Goal: Task Accomplishment & Management: Use online tool/utility

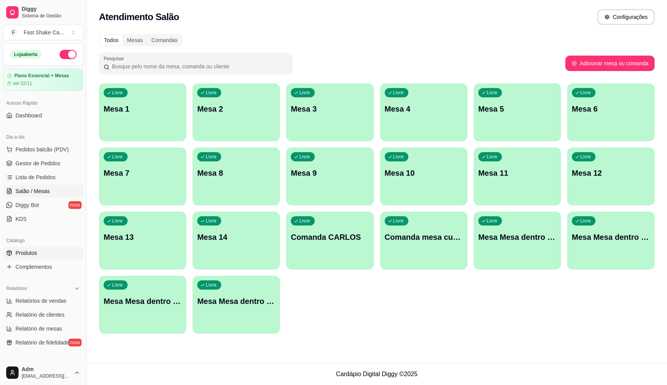
click at [32, 254] on span "Produtos" at bounding box center [26, 253] width 22 height 8
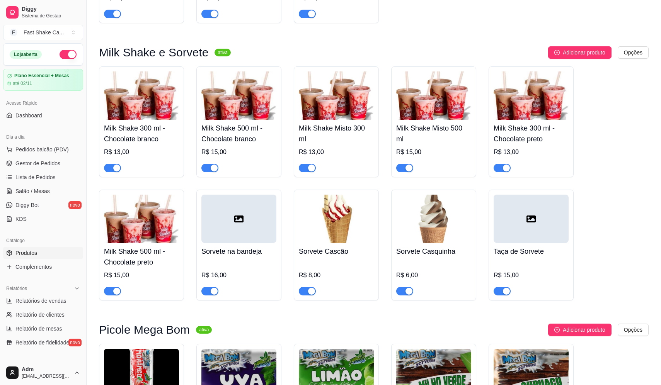
scroll to position [1121, 0]
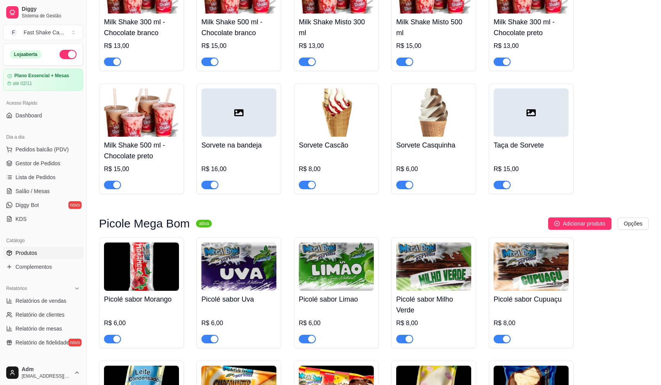
click at [212, 188] on div "button" at bounding box center [214, 185] width 7 height 7
click at [310, 189] on div "button" at bounding box center [311, 185] width 7 height 7
click at [407, 187] on div "button" at bounding box center [408, 185] width 7 height 7
click at [29, 188] on span "Salão / Mesas" at bounding box center [32, 191] width 34 height 8
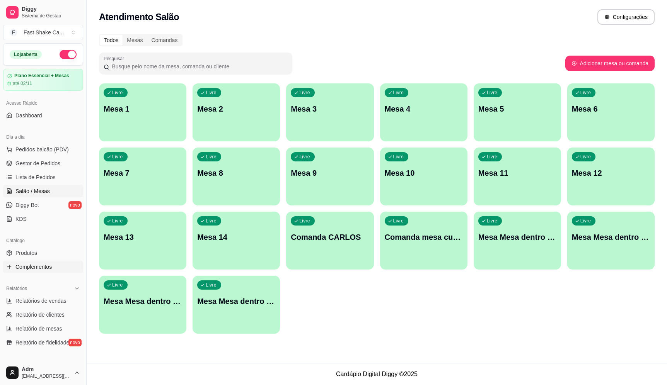
click at [39, 267] on span "Complementos" at bounding box center [33, 267] width 36 height 8
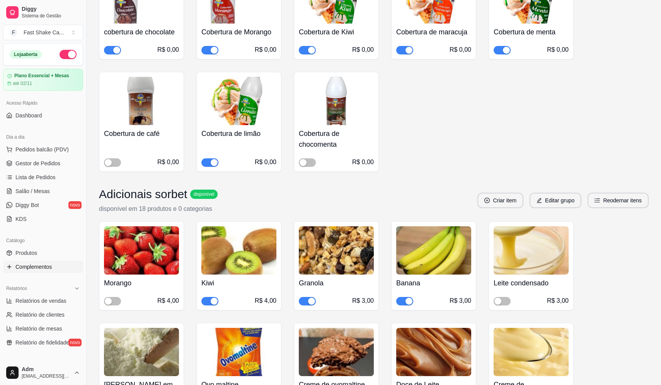
scroll to position [464, 0]
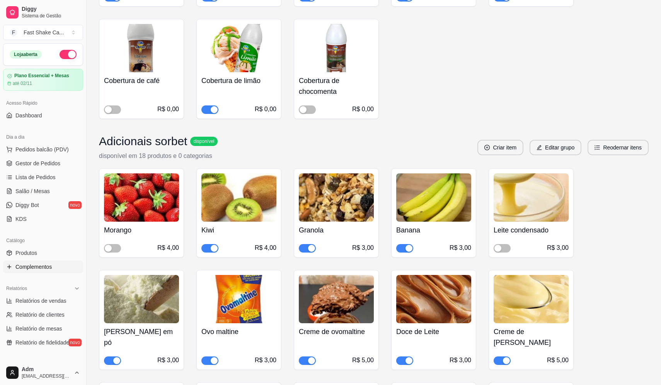
click at [109, 253] on div "Morango R$ 4,00" at bounding box center [141, 213] width 85 height 89
drag, startPoint x: 112, startPoint y: 248, endPoint x: 130, endPoint y: 247, distance: 18.6
click at [112, 248] on span "button" at bounding box center [112, 248] width 17 height 9
click at [503, 248] on span "button" at bounding box center [502, 248] width 17 height 9
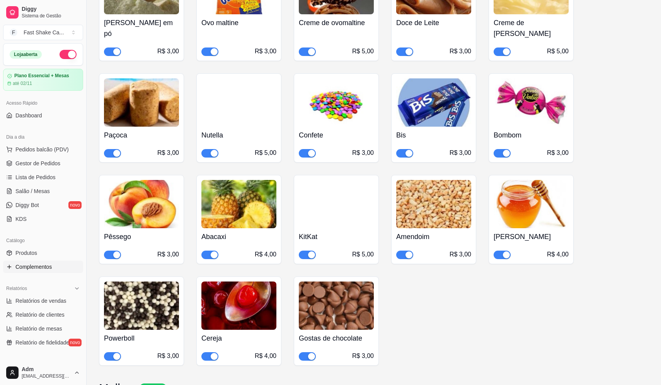
scroll to position [425, 0]
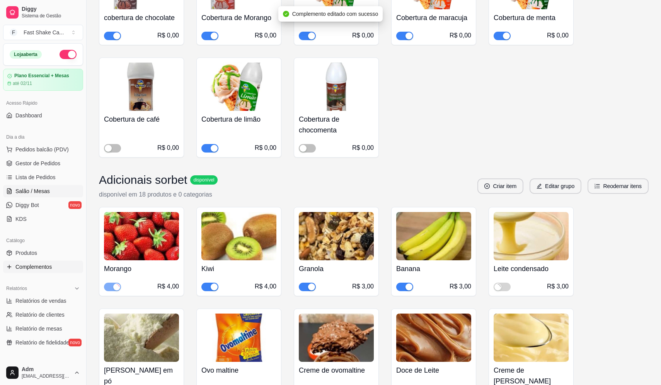
click at [50, 192] on link "Salão / Mesas" at bounding box center [43, 191] width 80 height 12
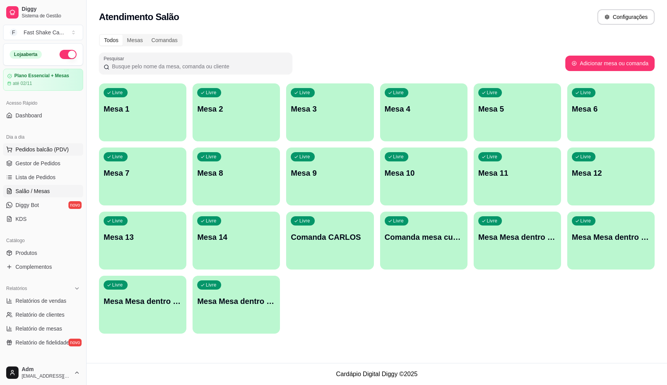
click at [53, 146] on span "Pedidos balcão (PDV)" at bounding box center [41, 150] width 53 height 8
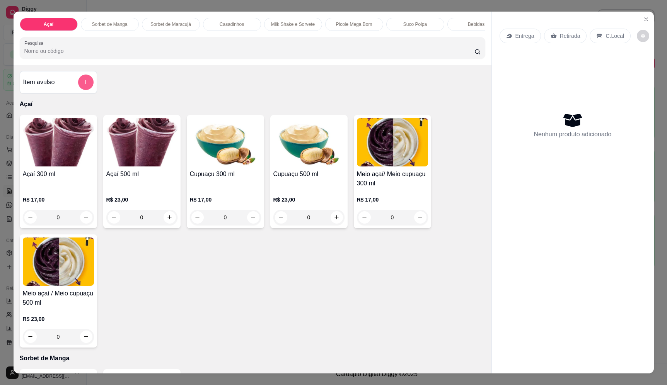
click at [86, 87] on button "add-separate-item" at bounding box center [85, 82] width 15 height 15
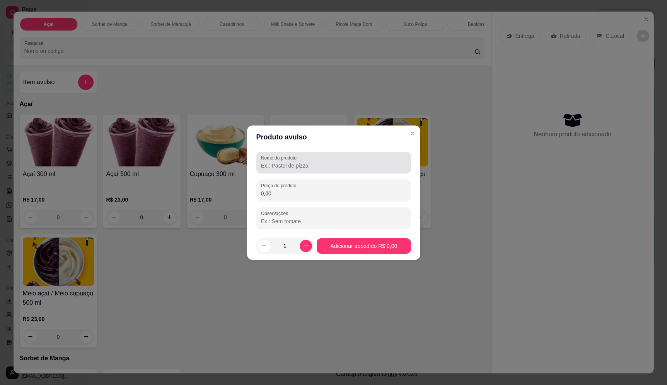
click at [288, 165] on input "Nome do produto" at bounding box center [333, 166] width 145 height 8
type input "3 morango"
click at [295, 192] on input "0,00" at bounding box center [333, 194] width 145 height 8
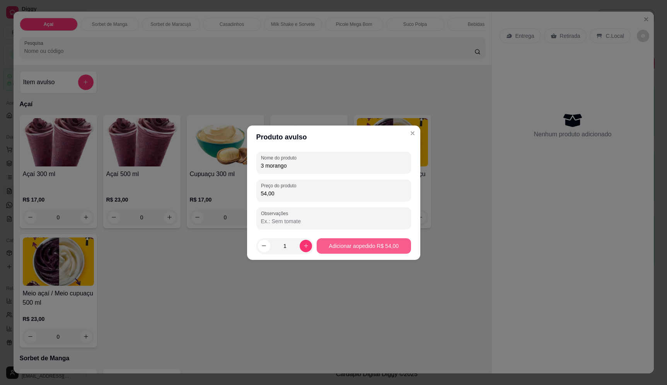
type input "54,00"
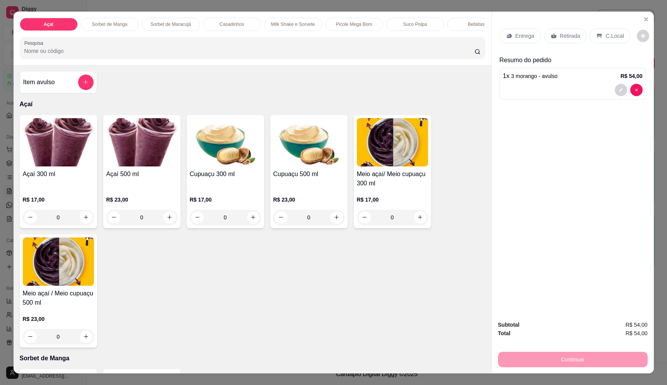
click at [515, 33] on p "Entrega" at bounding box center [524, 36] width 19 height 8
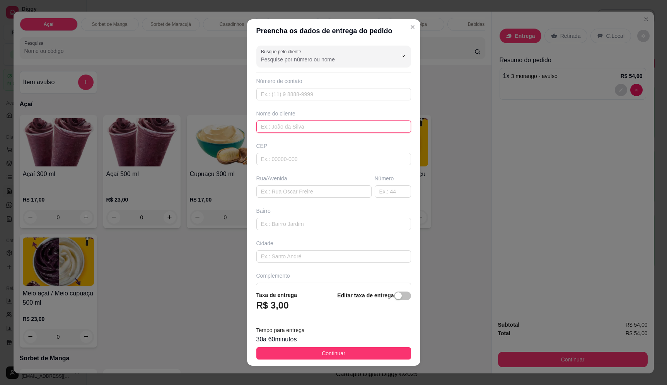
click at [302, 123] on input "text" at bounding box center [333, 127] width 155 height 12
type input "eliane"
click at [305, 191] on input "text" at bounding box center [313, 192] width 115 height 12
type input "chacara"
click at [296, 128] on input "eliane" at bounding box center [333, 127] width 155 height 12
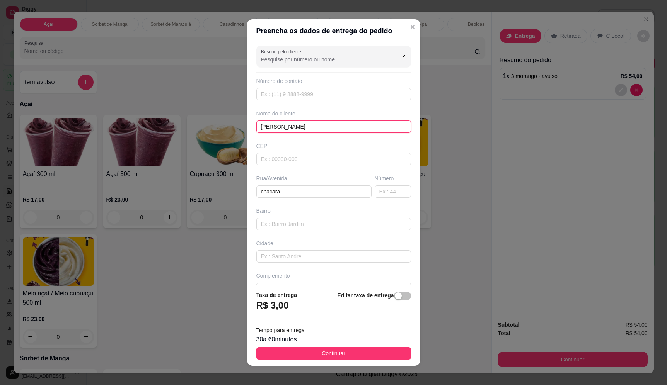
type input "[PERSON_NAME]"
click at [359, 356] on button "Continuar" at bounding box center [333, 353] width 155 height 12
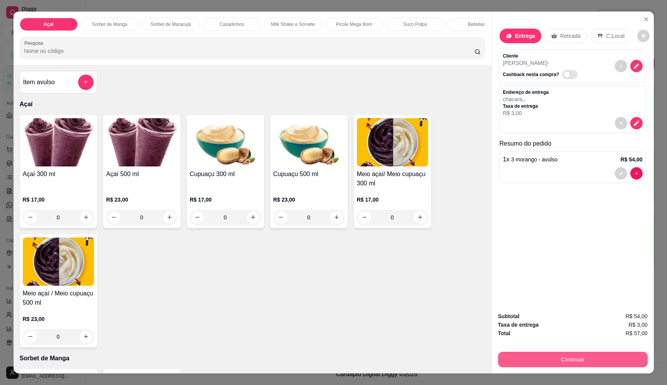
click at [579, 363] on button "Continuar" at bounding box center [573, 359] width 150 height 15
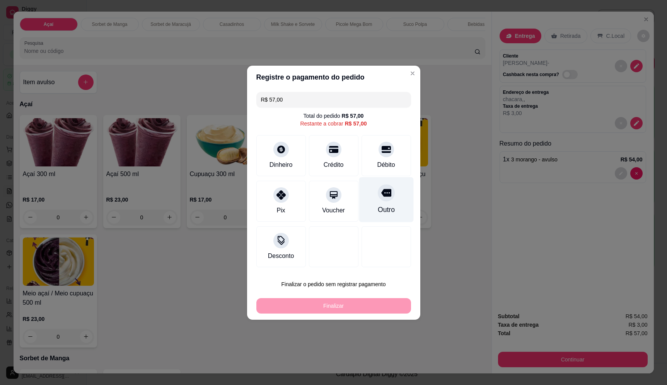
click at [384, 206] on div "Outro" at bounding box center [385, 210] width 17 height 10
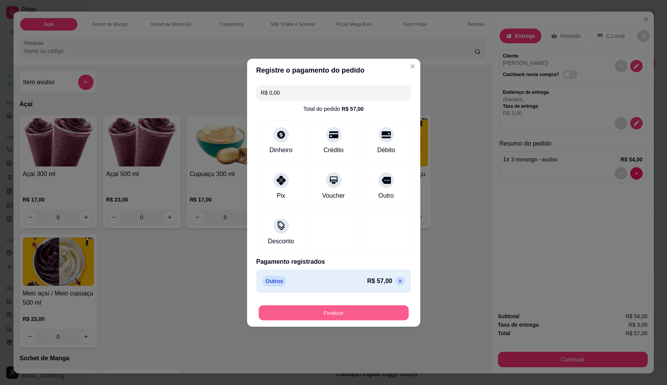
click at [346, 307] on button "Finalizar" at bounding box center [334, 312] width 150 height 15
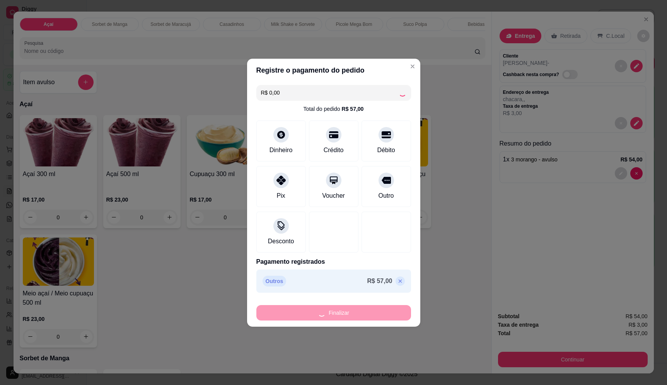
type input "-R$ 57,00"
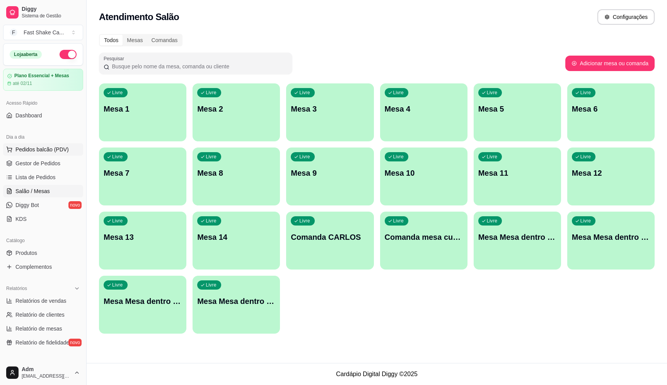
drag, startPoint x: 38, startPoint y: 151, endPoint x: 55, endPoint y: 150, distance: 17.0
click at [38, 151] on span "Pedidos balcão (PDV)" at bounding box center [41, 150] width 53 height 8
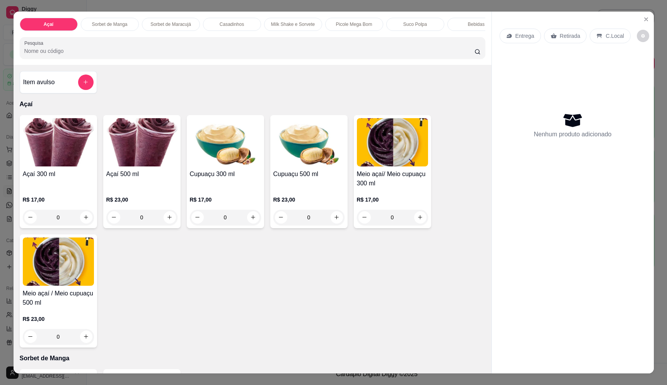
click at [85, 85] on icon "add-separate-item" at bounding box center [86, 82] width 6 height 6
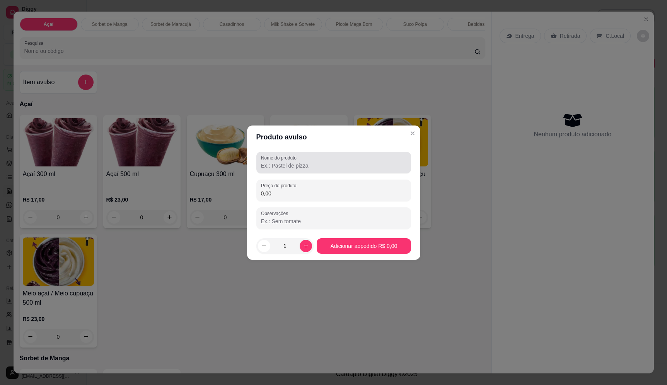
click at [348, 166] on input "Nome do produto" at bounding box center [333, 166] width 145 height 8
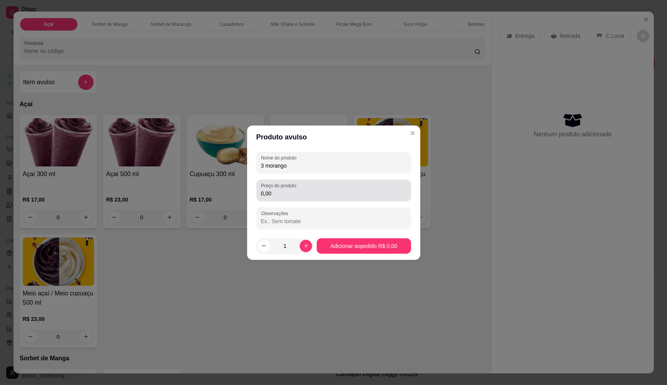
type input "3 morango"
click at [261, 192] on div "Preço do produto 0,00" at bounding box center [333, 191] width 155 height 22
type input "54,00"
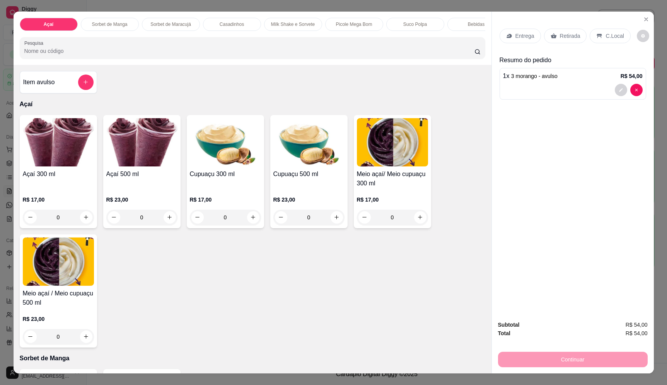
click at [526, 36] on p "Entrega" at bounding box center [524, 36] width 19 height 8
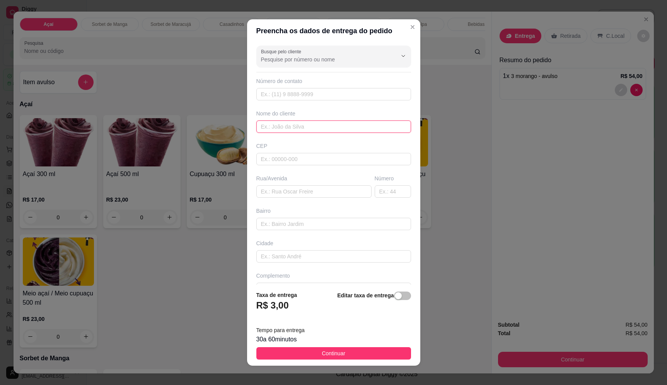
click at [329, 128] on input "text" at bounding box center [333, 127] width 155 height 12
type input "keila"
drag, startPoint x: 336, startPoint y: 189, endPoint x: 333, endPoint y: 196, distance: 7.3
click at [333, 194] on input "text" at bounding box center [313, 192] width 115 height 12
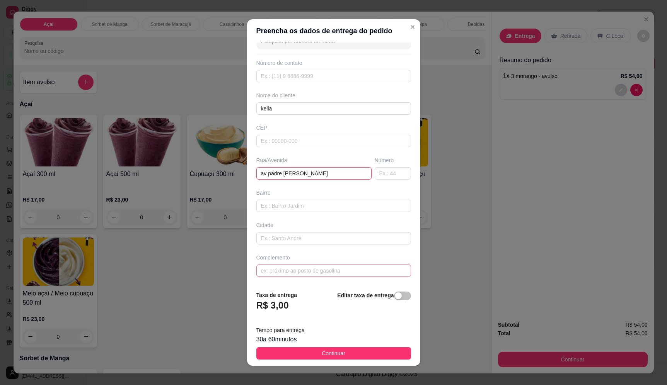
type input "av padre [PERSON_NAME]"
drag, startPoint x: 272, startPoint y: 276, endPoint x: 274, endPoint y: 271, distance: 5.7
click at [274, 272] on input "text" at bounding box center [333, 271] width 155 height 12
type input "l"
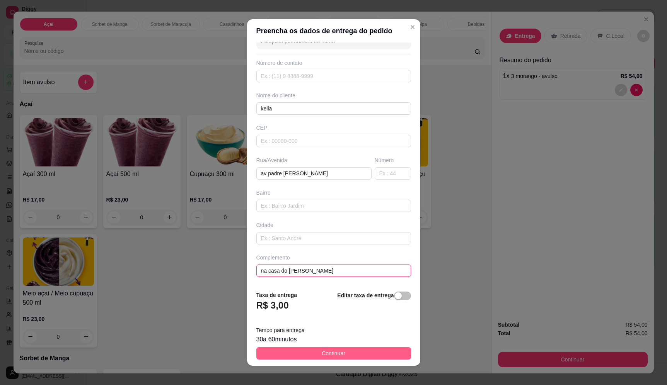
type input "na casa do [PERSON_NAME]"
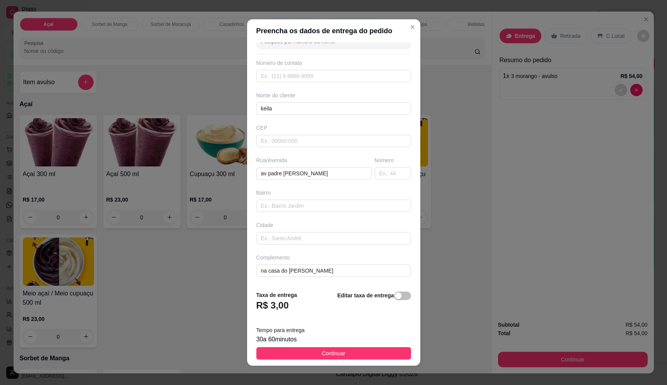
drag, startPoint x: 346, startPoint y: 354, endPoint x: 361, endPoint y: 351, distance: 14.6
click at [347, 354] on button "Continuar" at bounding box center [333, 353] width 155 height 12
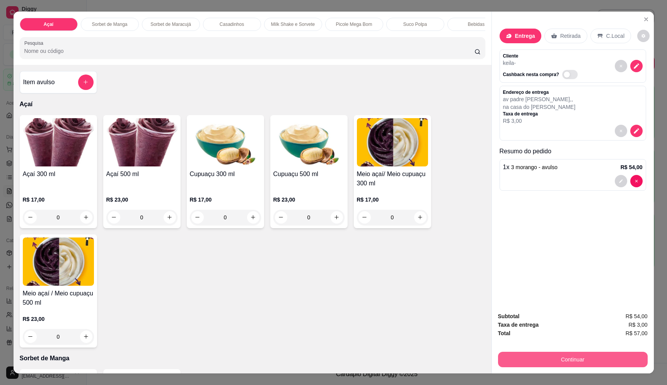
click at [612, 365] on button "Continuar" at bounding box center [573, 359] width 150 height 15
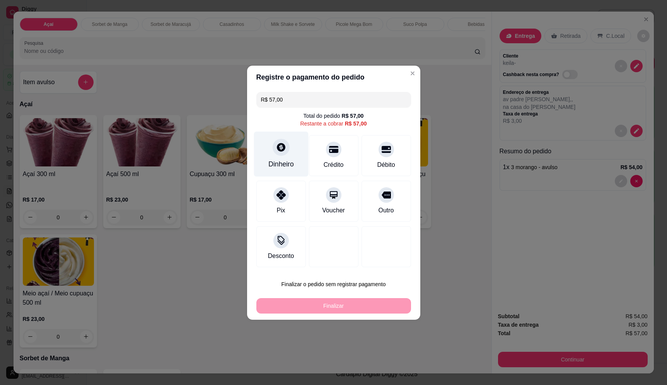
click at [300, 153] on div "Dinheiro" at bounding box center [281, 153] width 54 height 45
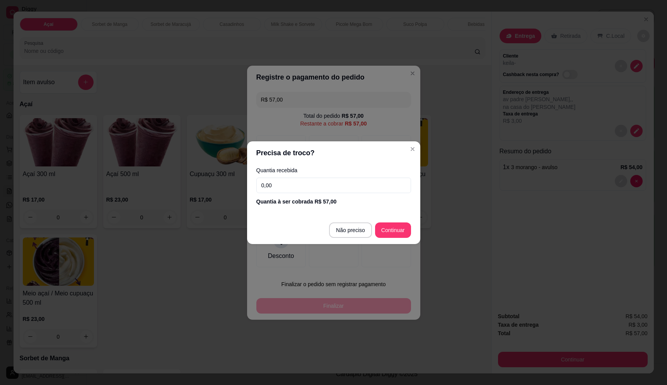
click at [313, 189] on input "0,00" at bounding box center [333, 185] width 155 height 15
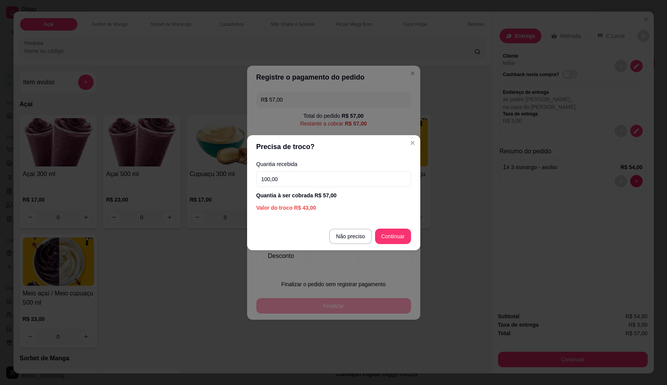
type input "100,00"
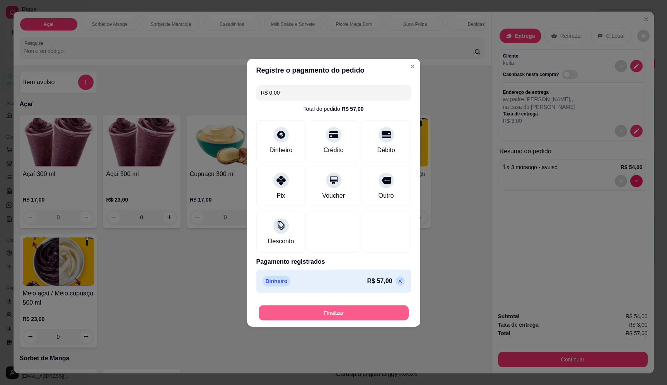
click at [374, 319] on button "Finalizar" at bounding box center [334, 312] width 150 height 15
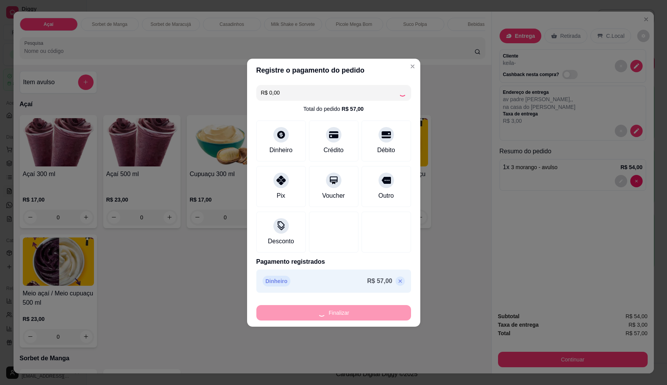
type input "-R$ 57,00"
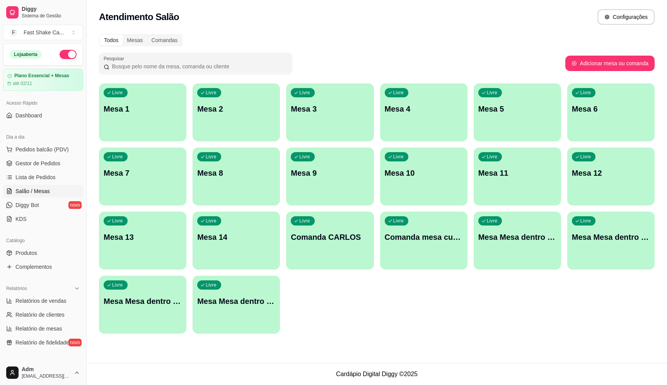
click at [236, 116] on div "Livre Mesa 2" at bounding box center [235, 107] width 87 height 49
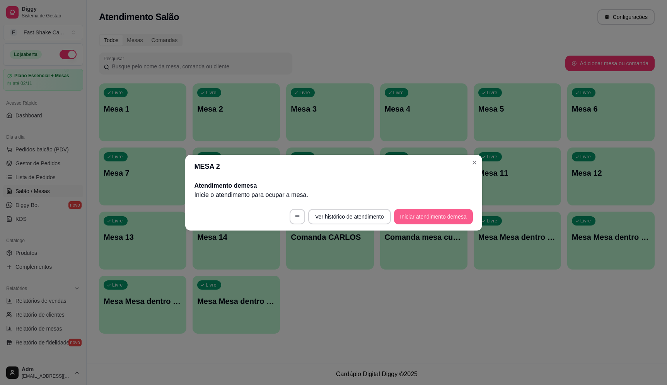
click at [414, 216] on button "Iniciar atendimento de mesa" at bounding box center [433, 216] width 79 height 15
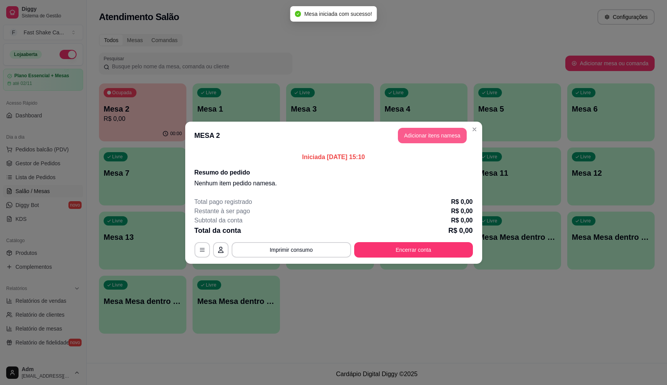
click at [445, 141] on button "Adicionar itens na mesa" at bounding box center [432, 135] width 69 height 15
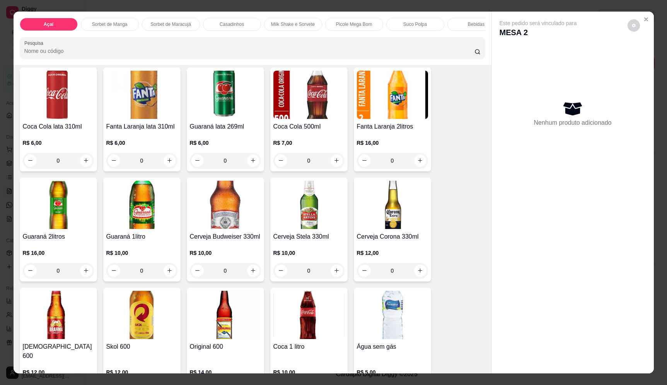
scroll to position [1546, 0]
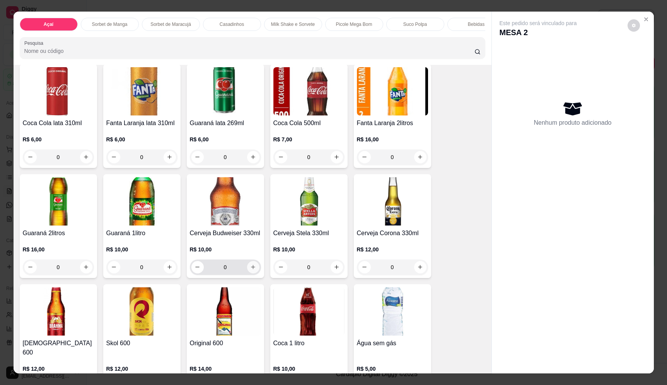
click at [250, 270] on icon "increase-product-quantity" at bounding box center [253, 267] width 6 height 6
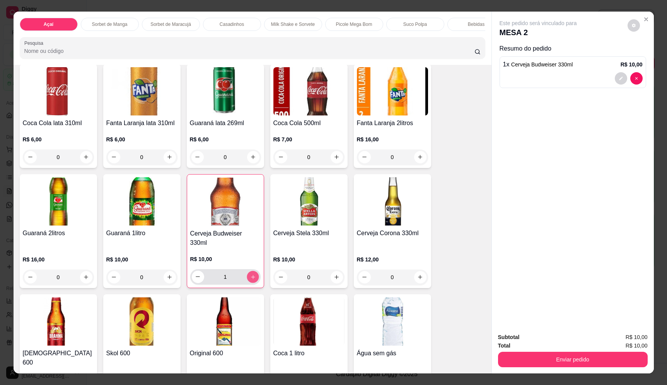
click at [252, 274] on icon "increase-product-quantity" at bounding box center [253, 277] width 6 height 6
type input "2"
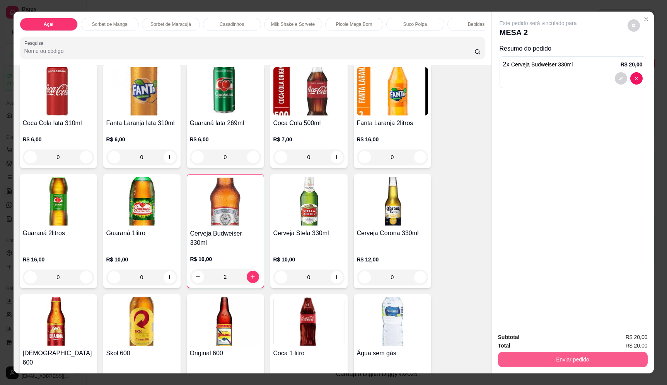
click at [588, 362] on button "Enviar pedido" at bounding box center [573, 359] width 150 height 15
click at [631, 343] on button "Enviar pedido" at bounding box center [627, 341] width 44 height 15
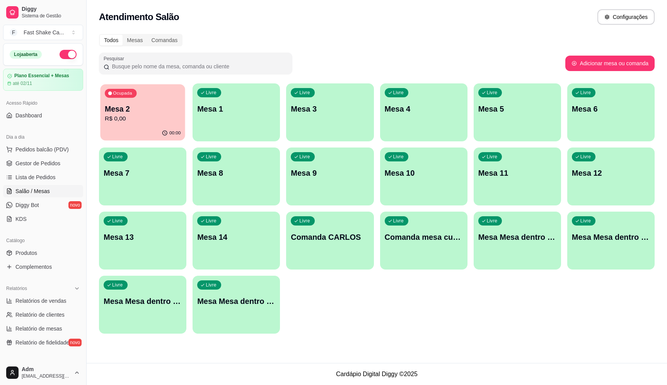
click at [129, 113] on p "Mesa 2" at bounding box center [143, 109] width 76 height 10
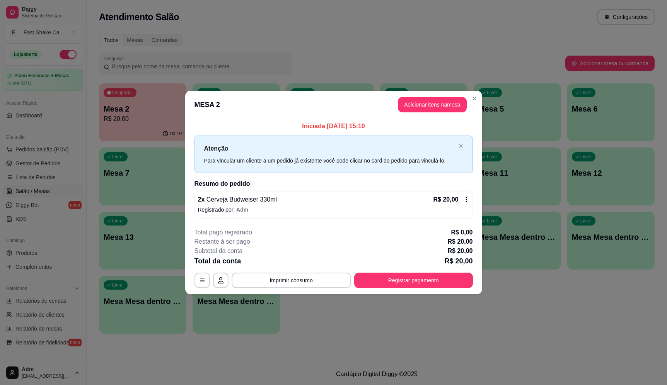
click at [424, 101] on button "Adicionar itens na mesa" at bounding box center [432, 104] width 69 height 15
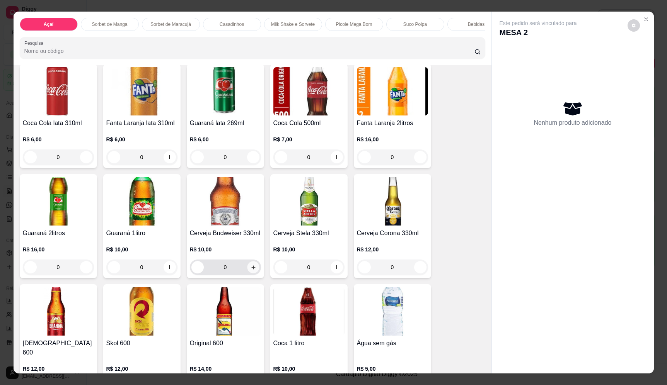
click at [250, 271] on icon "increase-product-quantity" at bounding box center [253, 268] width 6 height 6
type input "1"
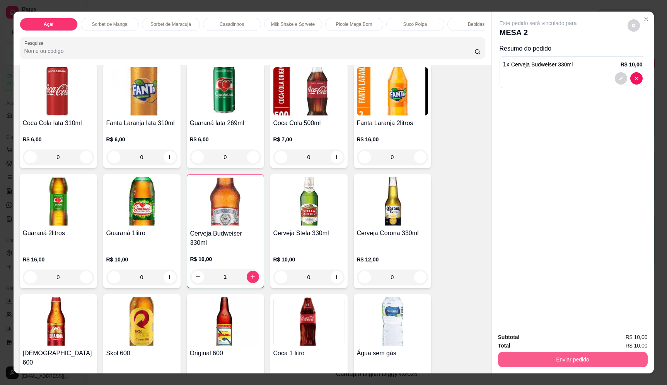
click at [562, 362] on button "Enviar pedido" at bounding box center [573, 359] width 150 height 15
click at [618, 341] on button "Enviar pedido" at bounding box center [627, 341] width 44 height 15
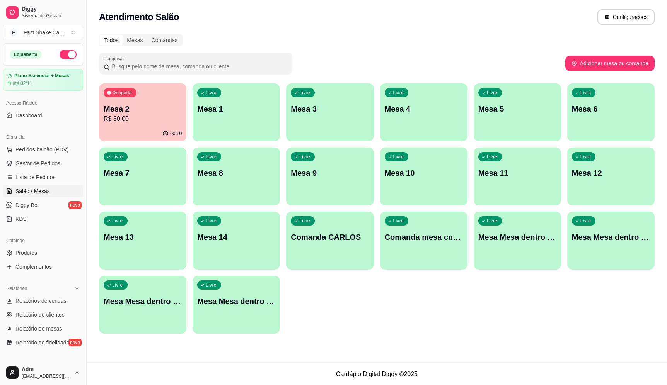
click at [298, 127] on div "Livre Mesa 3" at bounding box center [329, 107] width 87 height 49
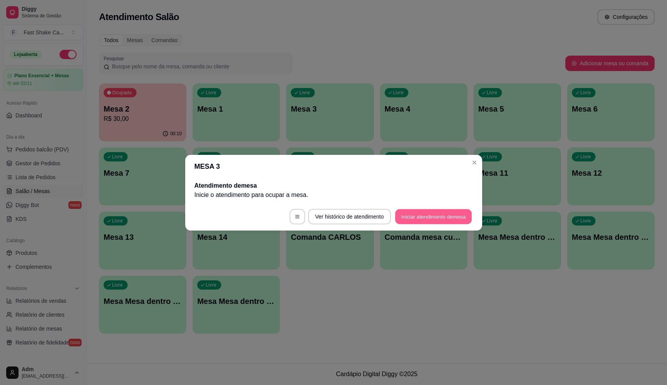
click at [424, 218] on button "Iniciar atendimento de mesa" at bounding box center [433, 216] width 77 height 15
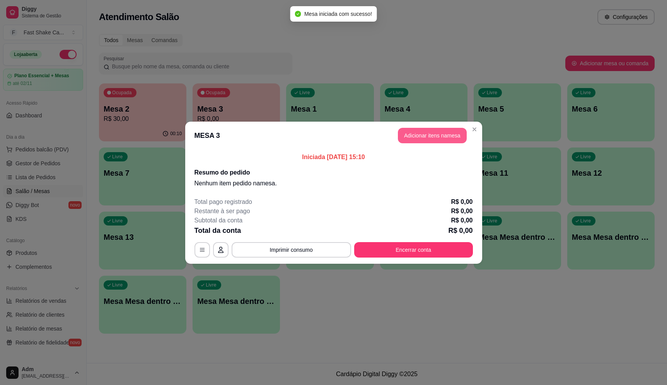
click at [432, 136] on button "Adicionar itens na mesa" at bounding box center [432, 135] width 69 height 15
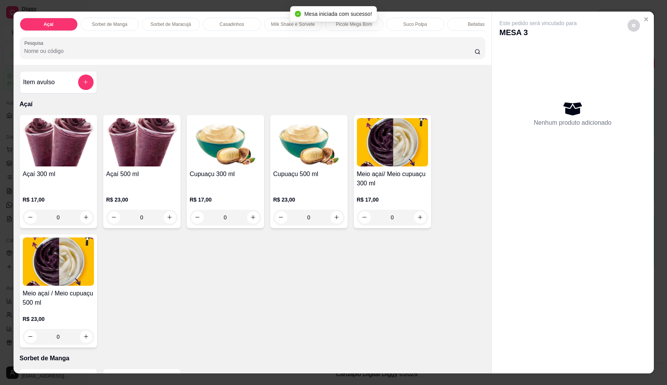
click at [85, 85] on icon "add-separate-item" at bounding box center [86, 82] width 6 height 6
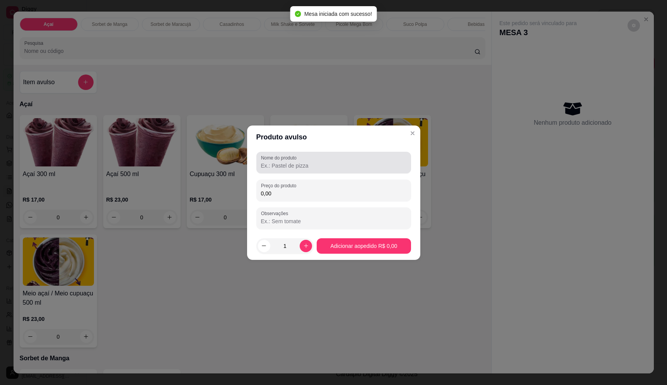
click at [315, 161] on div at bounding box center [333, 162] width 145 height 15
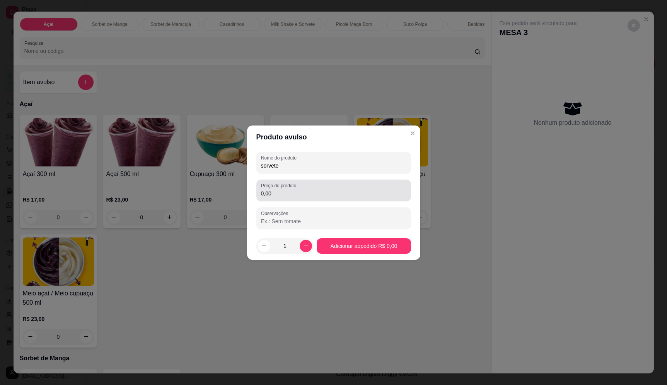
type input "sorvete"
click at [370, 191] on input "0,00" at bounding box center [333, 194] width 145 height 8
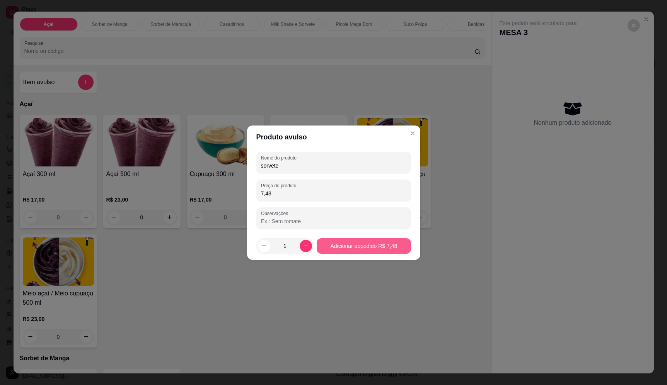
type input "7,48"
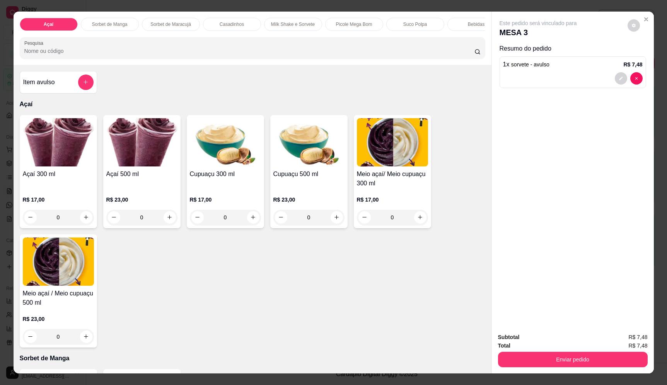
click at [90, 89] on div "Item avulso" at bounding box center [58, 82] width 77 height 22
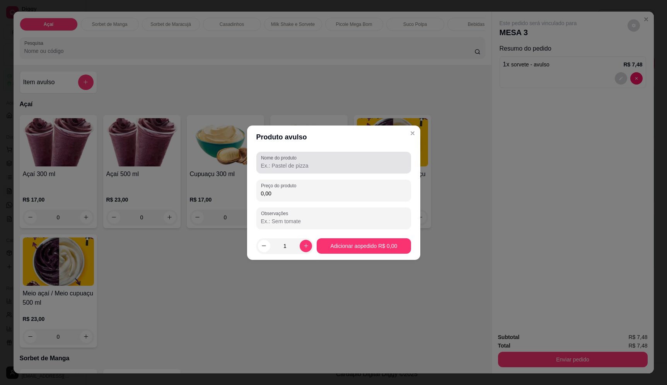
click at [315, 156] on div at bounding box center [333, 162] width 145 height 15
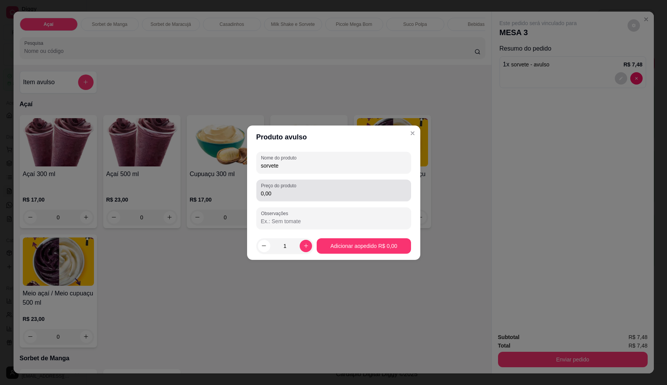
type input "sorvete"
click at [318, 190] on input "0,00" at bounding box center [333, 194] width 145 height 8
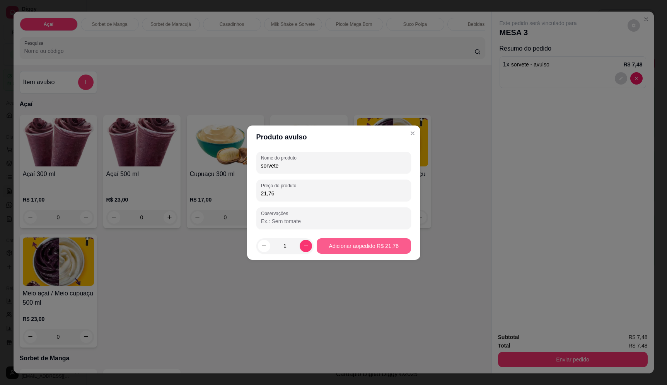
type input "21,76"
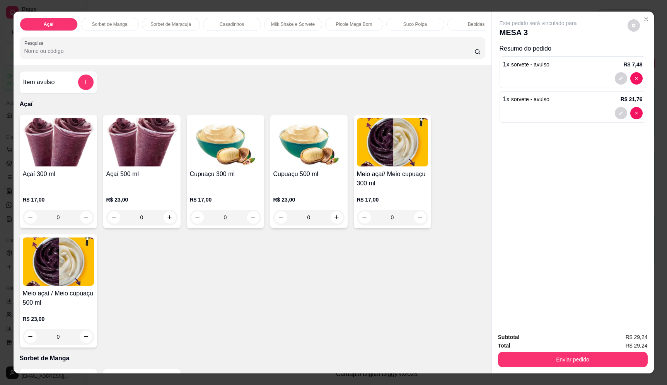
click at [623, 365] on button "Enviar pedido" at bounding box center [573, 359] width 150 height 15
click at [624, 339] on button "Enviar pedido" at bounding box center [627, 341] width 44 height 15
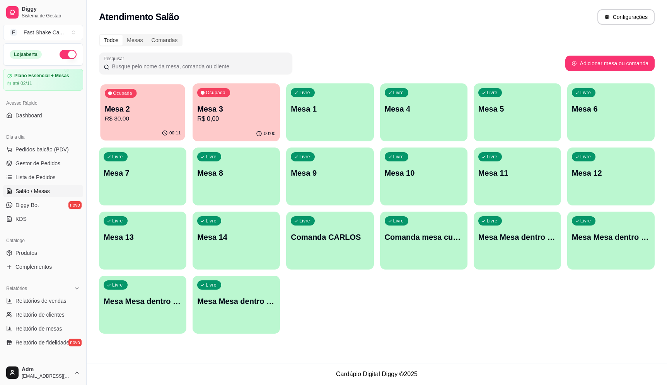
click at [135, 112] on p "Mesa 2" at bounding box center [143, 109] width 76 height 10
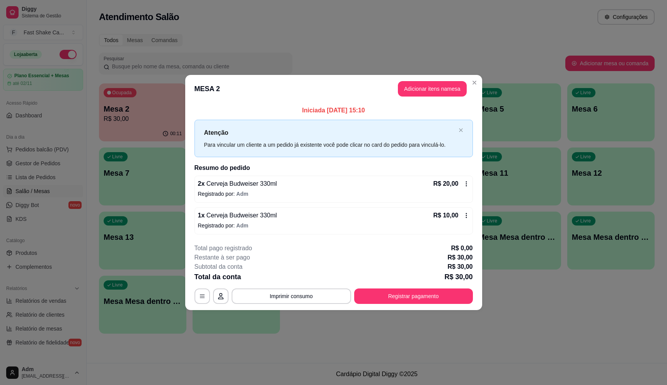
click at [442, 94] on button "Adicionar itens na mesa" at bounding box center [432, 88] width 69 height 15
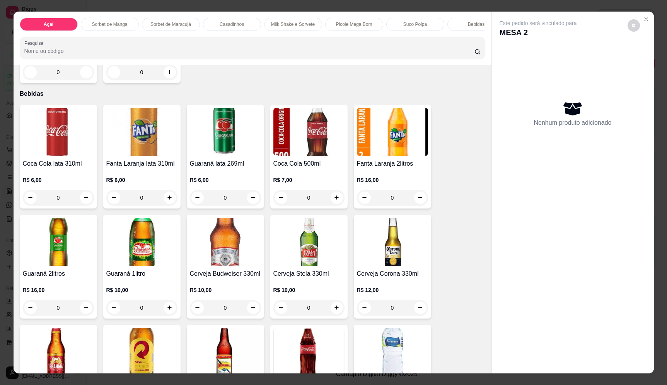
scroll to position [1507, 0]
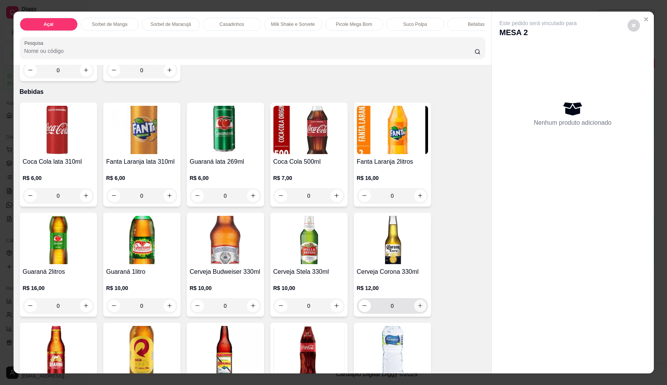
click at [419, 308] on button "increase-product-quantity" at bounding box center [420, 306] width 12 height 12
type input "1"
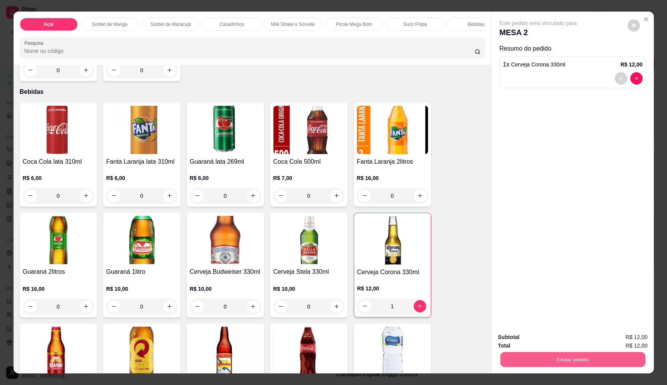
click at [574, 354] on button "Enviar pedido" at bounding box center [572, 359] width 145 height 15
click at [624, 342] on button "Enviar pedido" at bounding box center [627, 341] width 44 height 15
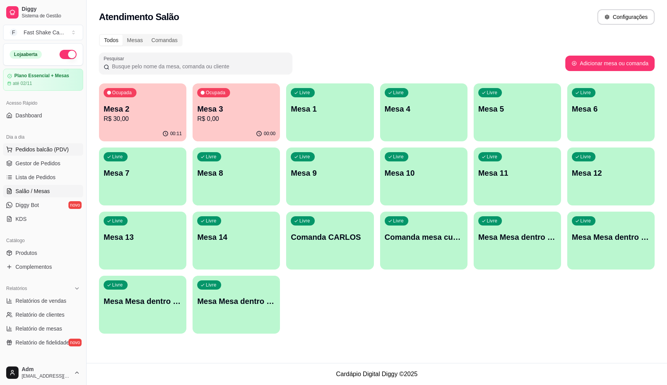
click at [55, 147] on span "Pedidos balcão (PDV)" at bounding box center [41, 150] width 53 height 8
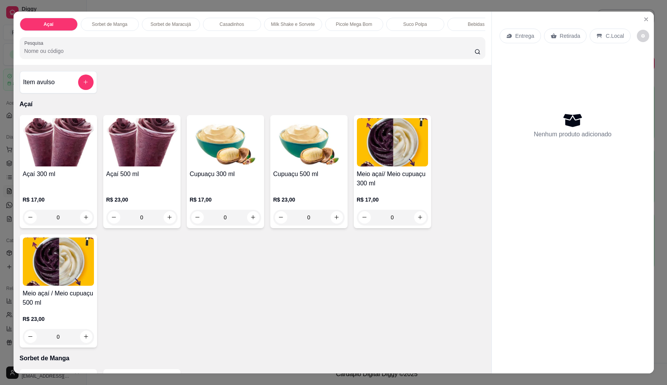
click at [164, 225] on div "0" at bounding box center [141, 217] width 71 height 15
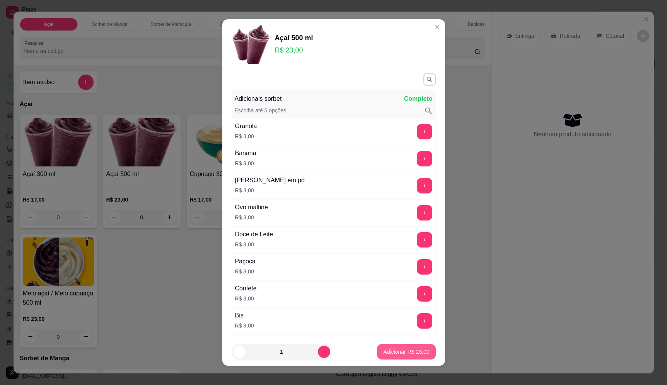
click at [414, 351] on p "Adicionar R$ 23,00" at bounding box center [406, 352] width 46 height 8
type input "1"
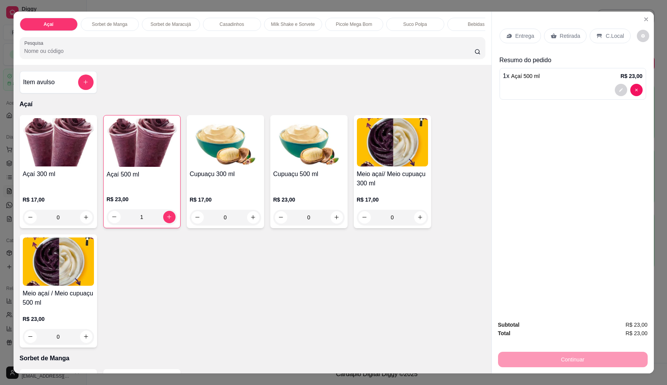
click at [521, 36] on p "Entrega" at bounding box center [524, 36] width 19 height 8
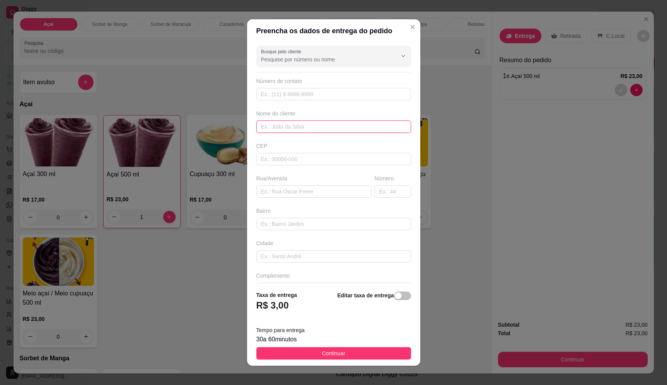
click at [302, 132] on input "text" at bounding box center [333, 127] width 155 height 12
type input "maria"
click at [308, 192] on input "text" at bounding box center [313, 192] width 115 height 12
click at [340, 196] on input "text" at bounding box center [313, 192] width 115 height 12
paste input "[STREET_ADDRESS]"
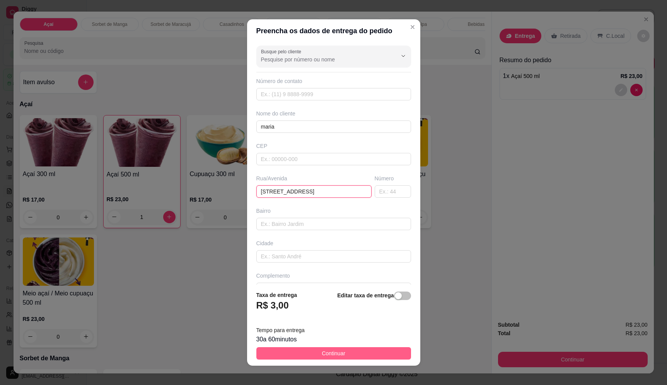
type input "[STREET_ADDRESS]"
click at [357, 358] on button "Continuar" at bounding box center [333, 353] width 155 height 12
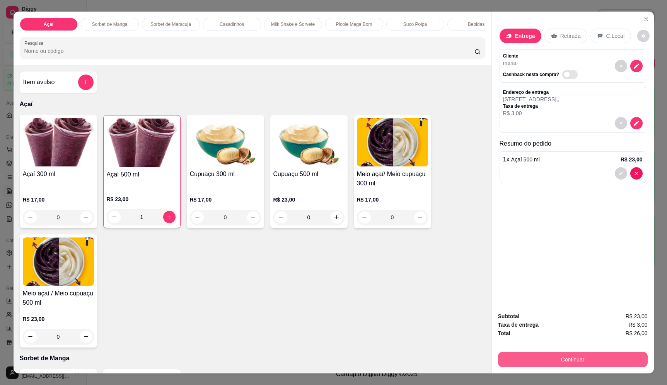
click at [563, 353] on button "Continuar" at bounding box center [573, 359] width 150 height 15
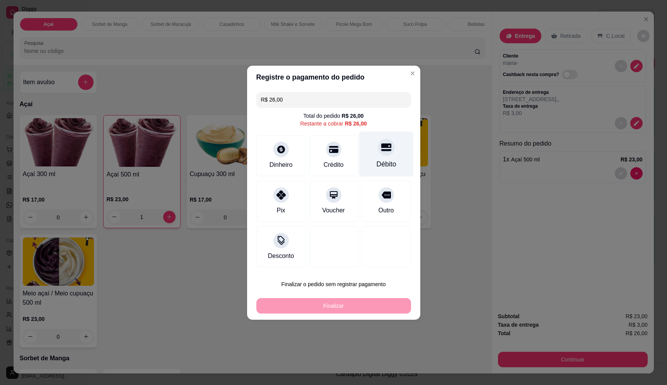
click at [386, 154] on div at bounding box center [386, 147] width 17 height 17
type input "R$ 0,00"
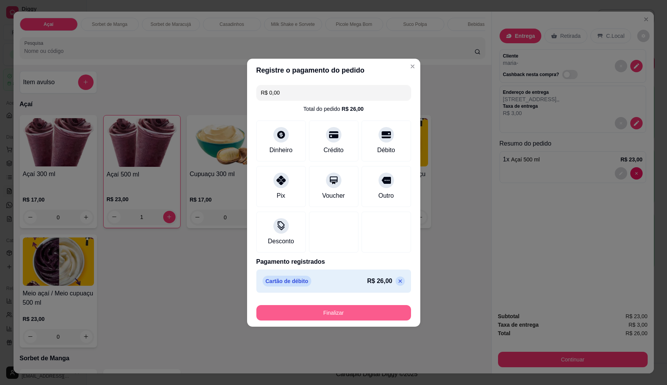
click at [352, 312] on button "Finalizar" at bounding box center [333, 312] width 155 height 15
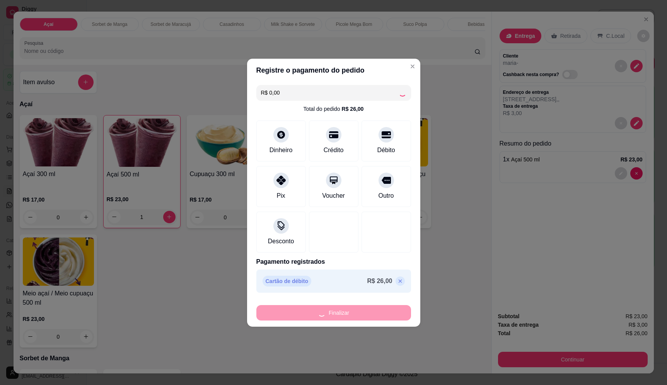
type input "0"
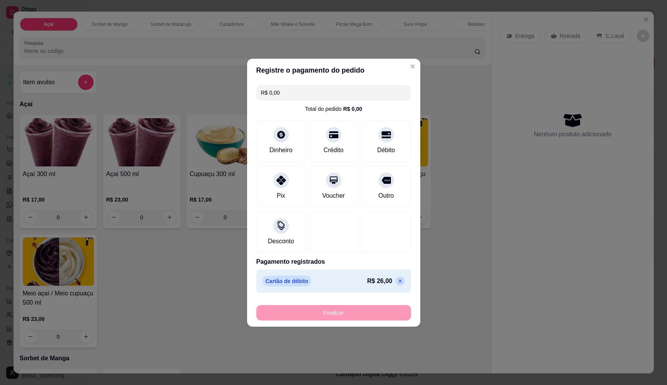
type input "-R$ 26,00"
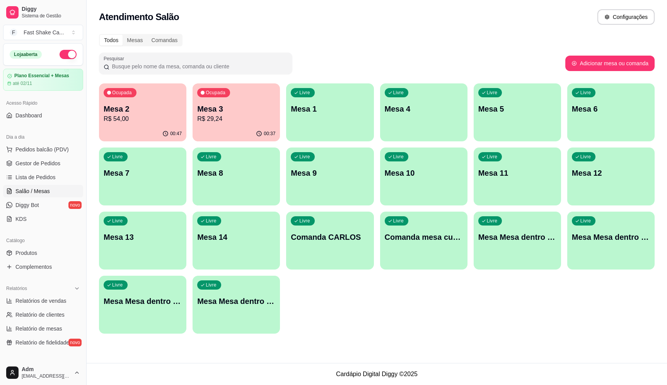
click at [123, 114] on p "Mesa 2" at bounding box center [143, 109] width 78 height 11
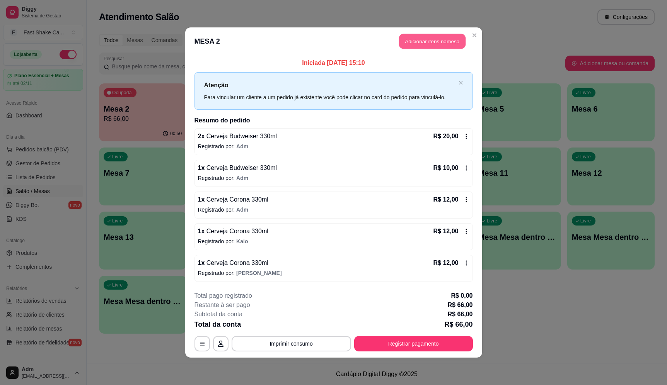
click at [433, 40] on button "Adicionar itens na mesa" at bounding box center [432, 41] width 66 height 15
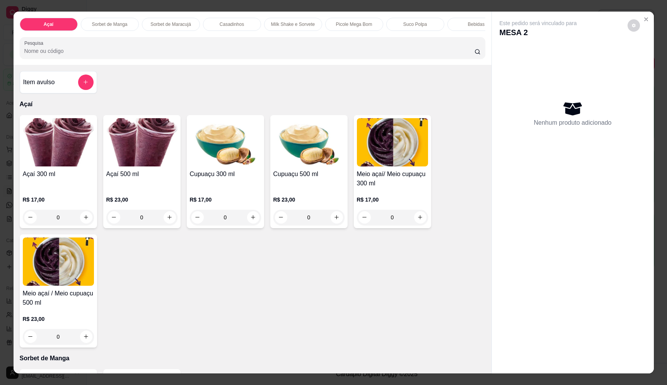
click at [191, 53] on input "Pesquisa" at bounding box center [249, 51] width 450 height 8
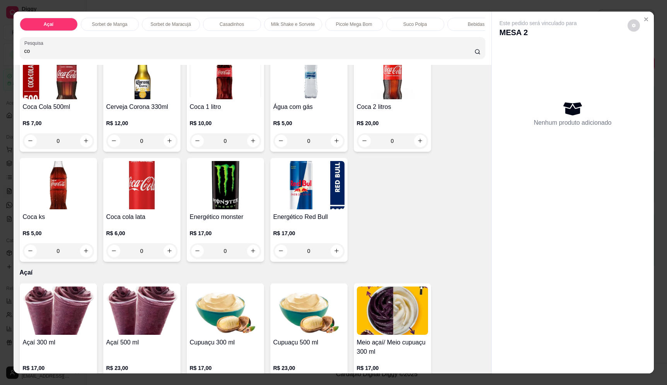
scroll to position [580, 0]
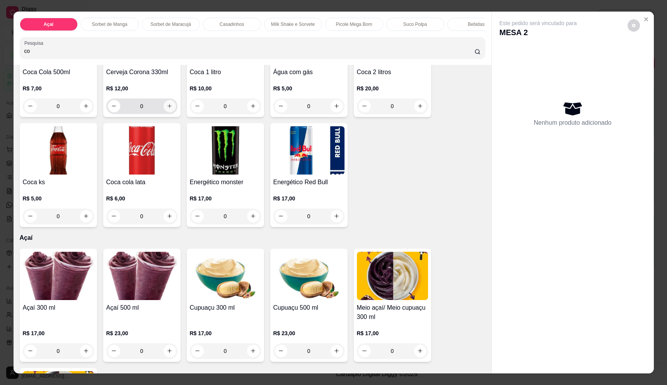
type input "co"
click at [170, 109] on button "increase-product-quantity" at bounding box center [169, 106] width 12 height 12
type input "1"
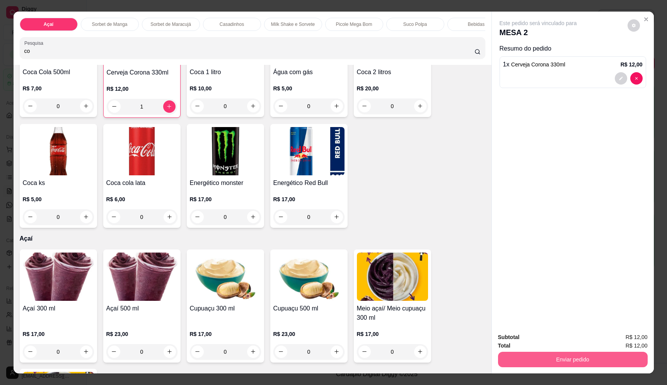
click at [602, 358] on button "Enviar pedido" at bounding box center [573, 359] width 150 height 15
click at [626, 339] on button "Enviar pedido" at bounding box center [627, 341] width 44 height 15
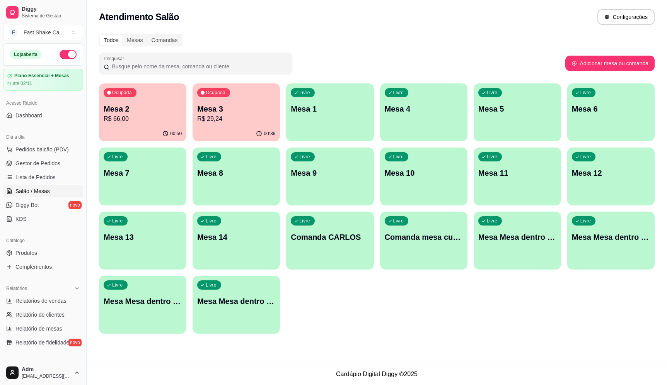
click at [255, 112] on p "Mesa 3" at bounding box center [236, 109] width 78 height 11
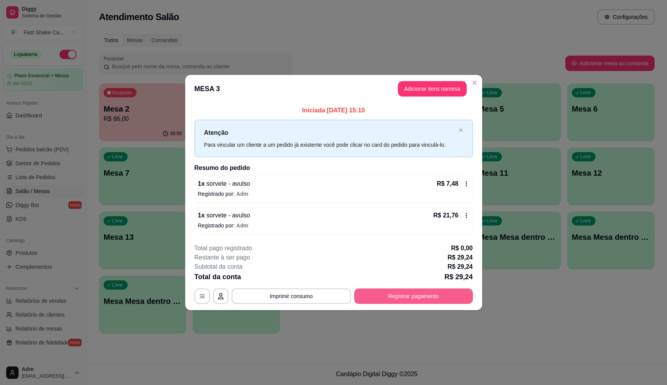
click at [422, 295] on button "Registrar pagamento" at bounding box center [413, 296] width 119 height 15
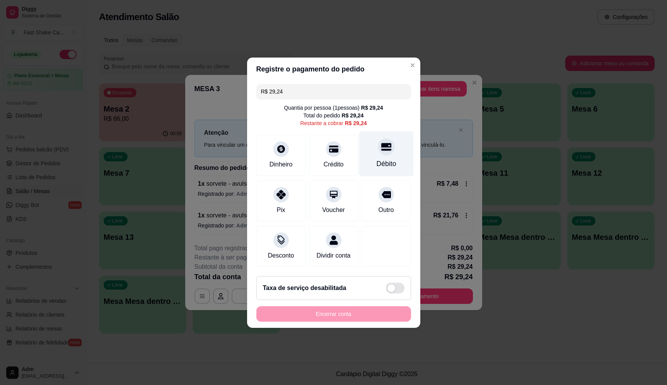
click at [381, 162] on div "Débito" at bounding box center [386, 164] width 20 height 10
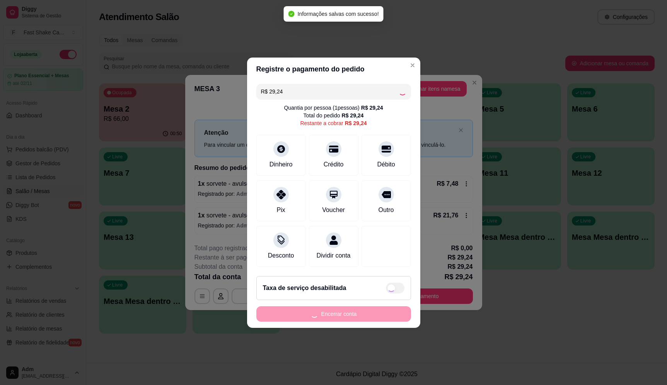
type input "R$ 0,00"
click at [374, 322] on button "Encerrar conta" at bounding box center [333, 313] width 155 height 15
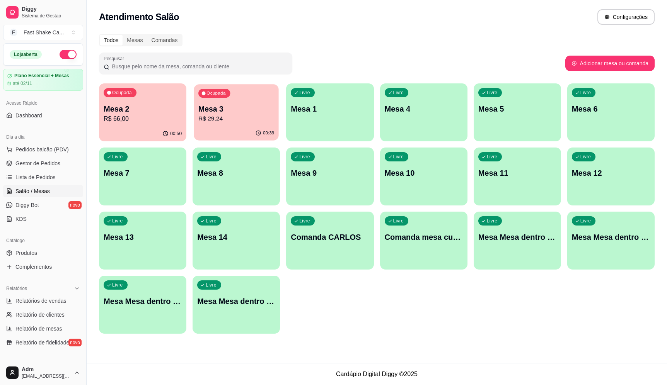
click at [211, 118] on p "R$ 29,24" at bounding box center [236, 118] width 76 height 9
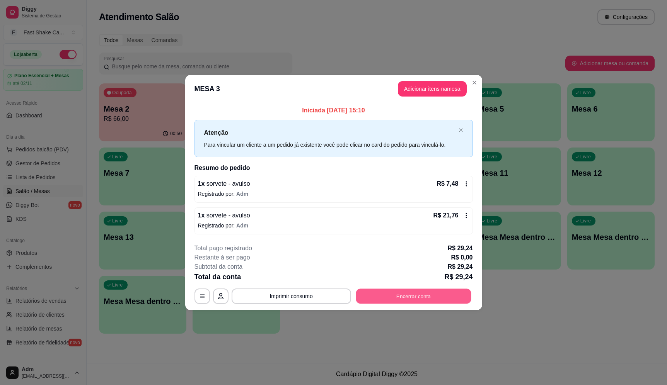
click at [420, 298] on button "Encerrar conta" at bounding box center [413, 296] width 115 height 15
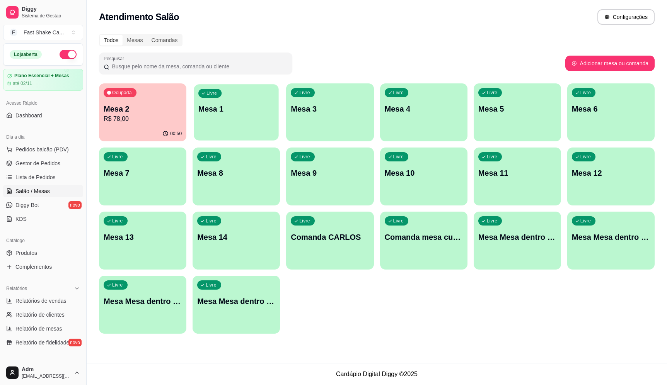
click at [259, 120] on div "Livre Mesa 1" at bounding box center [236, 107] width 85 height 47
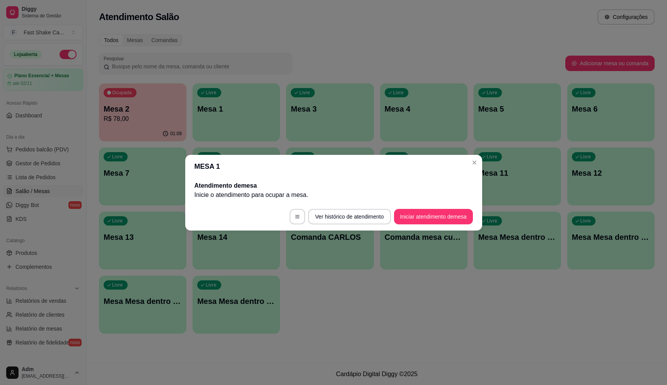
click at [441, 211] on button "Iniciar atendimento de mesa" at bounding box center [433, 216] width 79 height 15
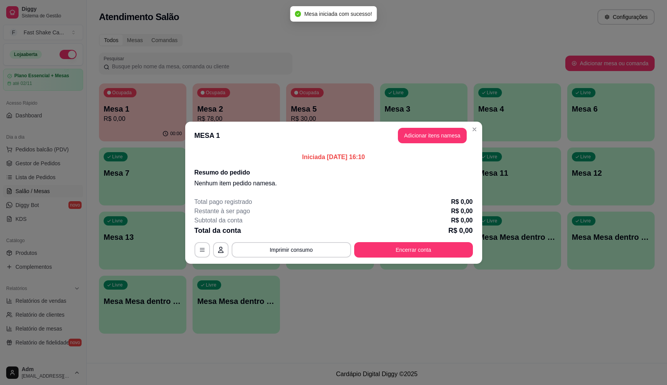
click at [451, 137] on button "Adicionar itens na mesa" at bounding box center [432, 135] width 69 height 15
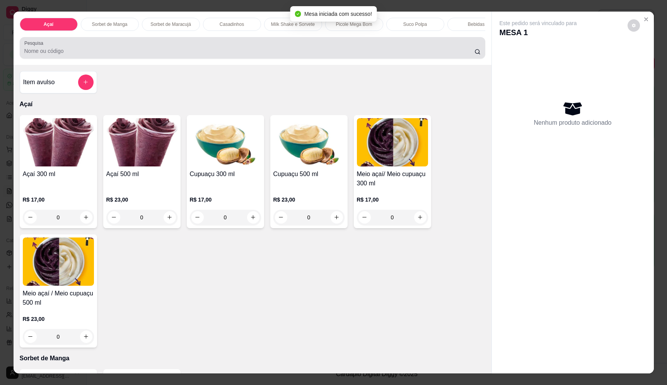
click at [211, 59] on div "Pesquisa" at bounding box center [252, 48] width 465 height 22
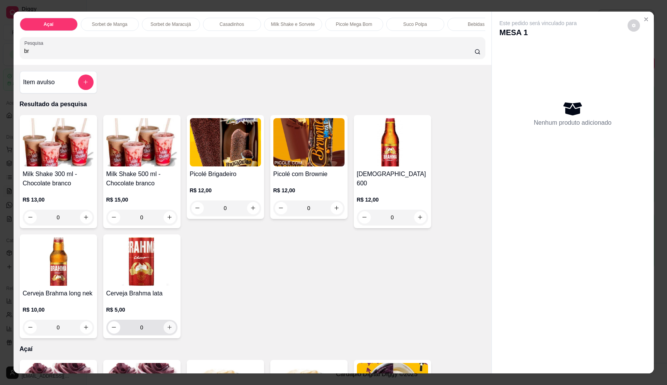
type input "br"
click at [168, 334] on button "increase-product-quantity" at bounding box center [169, 328] width 12 height 12
type input "1"
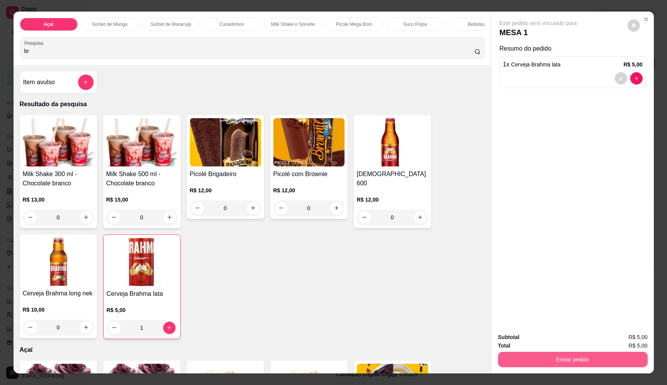
click at [561, 360] on button "Enviar pedido" at bounding box center [573, 359] width 150 height 15
click at [636, 343] on button "Enviar pedido" at bounding box center [627, 341] width 44 height 15
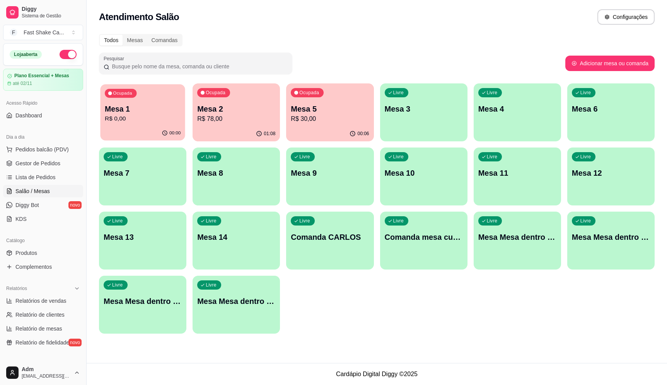
click at [173, 130] on div "00:00" at bounding box center [142, 133] width 85 height 15
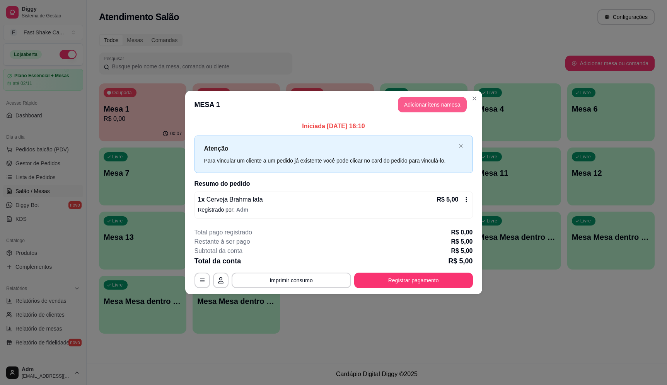
click at [447, 103] on button "Adicionar itens na mesa" at bounding box center [432, 104] width 69 height 15
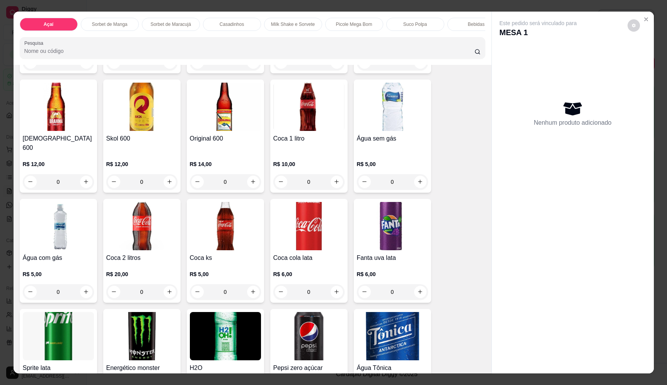
scroll to position [1739, 0]
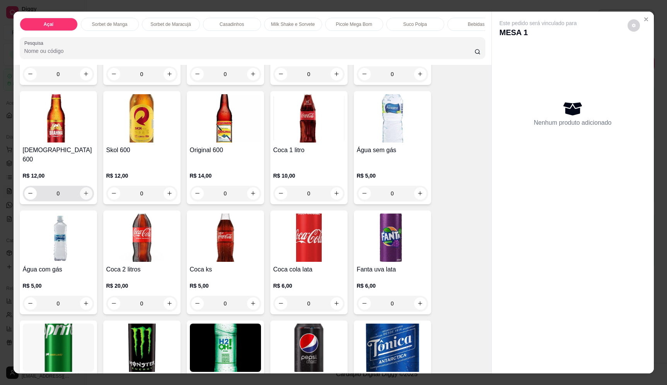
click at [85, 191] on icon "increase-product-quantity" at bounding box center [86, 194] width 6 height 6
type input "1"
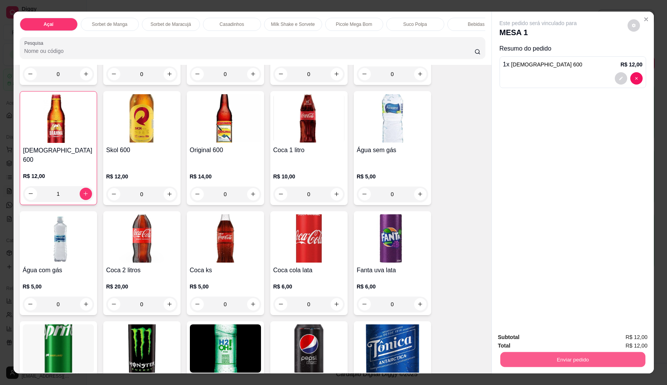
click at [526, 362] on button "Enviar pedido" at bounding box center [572, 359] width 145 height 15
click at [618, 340] on button "Enviar pedido" at bounding box center [627, 341] width 43 height 14
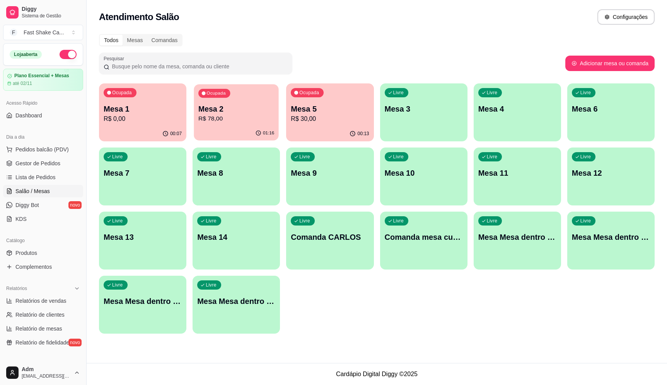
click at [243, 119] on p "R$ 78,00" at bounding box center [236, 118] width 76 height 9
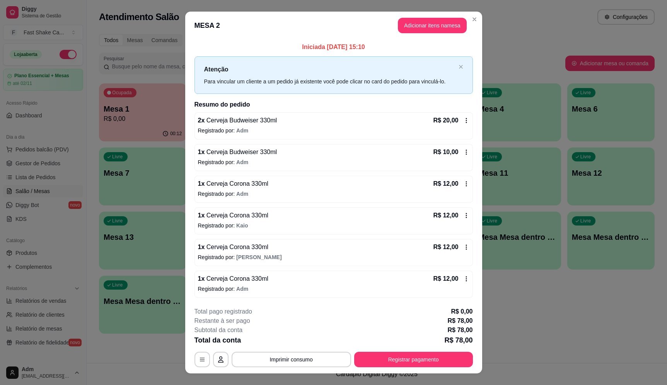
click at [442, 14] on header "MESA 2 Adicionar itens na mesa" at bounding box center [333, 26] width 297 height 28
click at [439, 29] on button "Adicionar itens na mesa" at bounding box center [432, 25] width 69 height 15
click at [448, 22] on button "Adicionar itens na mesa" at bounding box center [432, 25] width 66 height 15
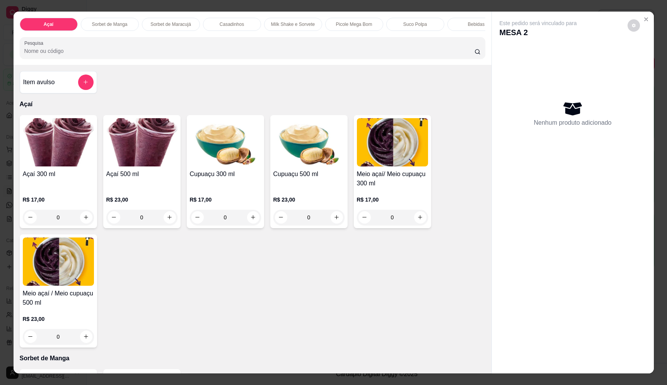
click at [241, 55] on input "Pesquisa" at bounding box center [249, 51] width 450 height 8
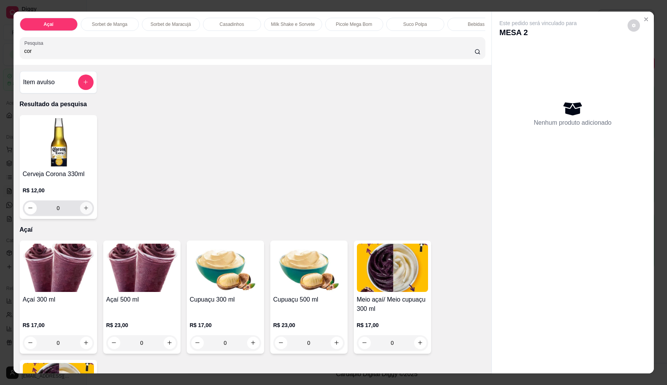
type input "cor"
click at [87, 214] on button "increase-product-quantity" at bounding box center [86, 208] width 12 height 12
type input "1"
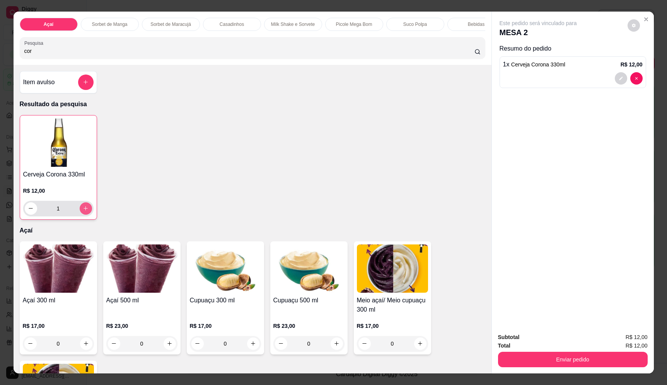
click at [80, 213] on button "increase-product-quantity" at bounding box center [86, 209] width 12 height 12
type input "2"
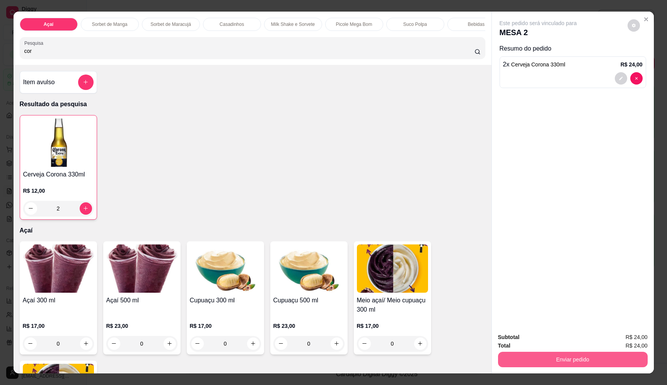
click at [580, 362] on button "Enviar pedido" at bounding box center [573, 359] width 150 height 15
click at [630, 342] on button "Enviar pedido" at bounding box center [627, 341] width 44 height 15
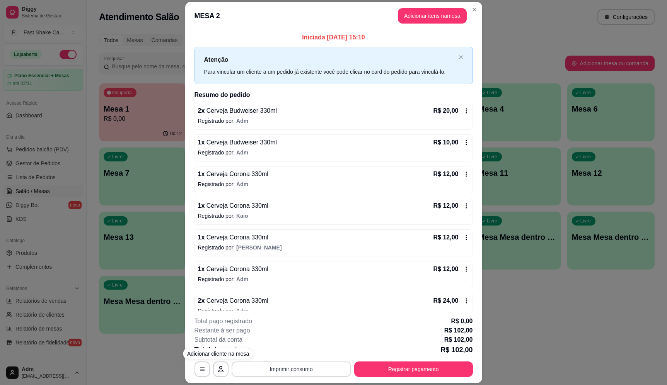
click at [325, 364] on button "Imprimir consumo" at bounding box center [290, 369] width 119 height 15
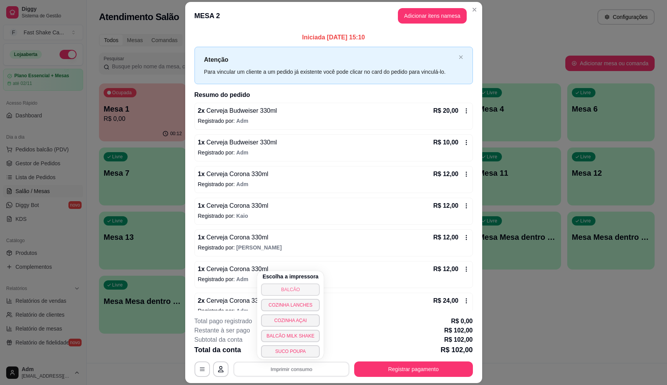
click at [305, 284] on button "BALCÃO" at bounding box center [290, 290] width 59 height 12
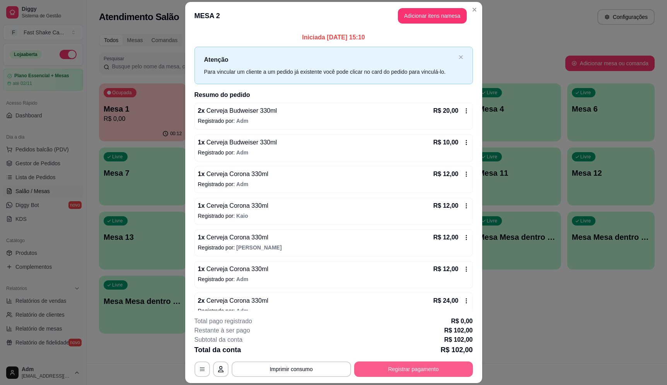
click at [426, 374] on button "Registrar pagamento" at bounding box center [413, 369] width 119 height 15
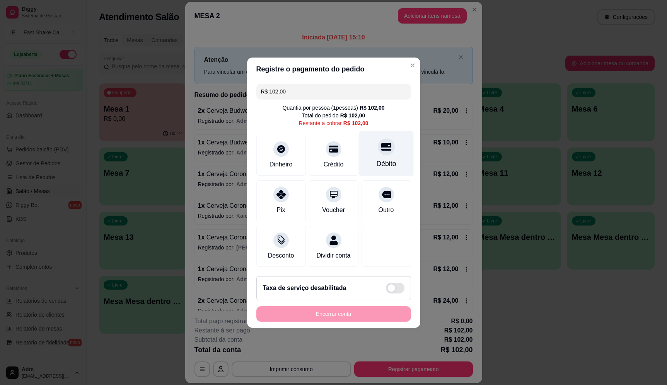
click at [370, 155] on div "Débito" at bounding box center [386, 153] width 54 height 45
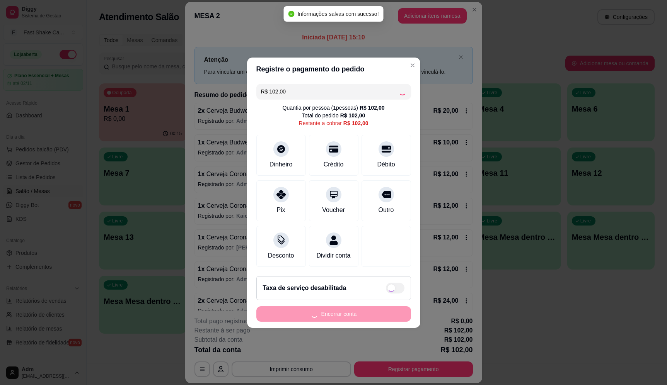
type input "R$ 0,00"
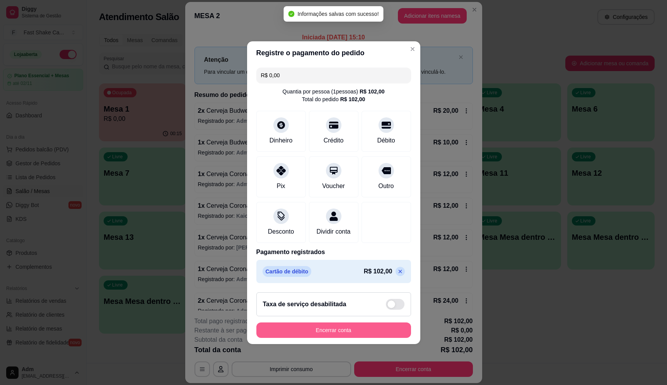
click at [379, 328] on button "Encerrar conta" at bounding box center [333, 330] width 155 height 15
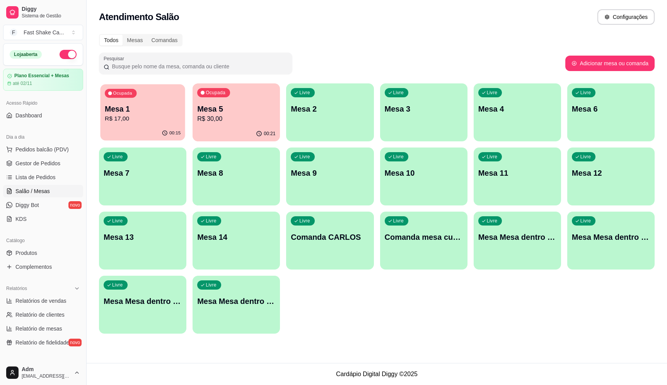
click at [103, 111] on div "Ocupada Mesa 1 R$ 17,00" at bounding box center [142, 105] width 85 height 42
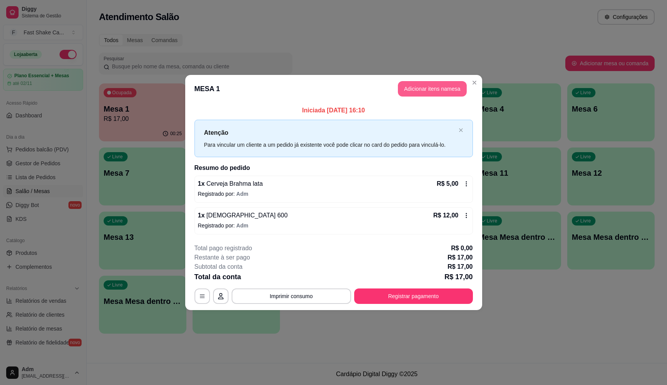
click at [446, 89] on button "Adicionar itens na mesa" at bounding box center [432, 88] width 69 height 15
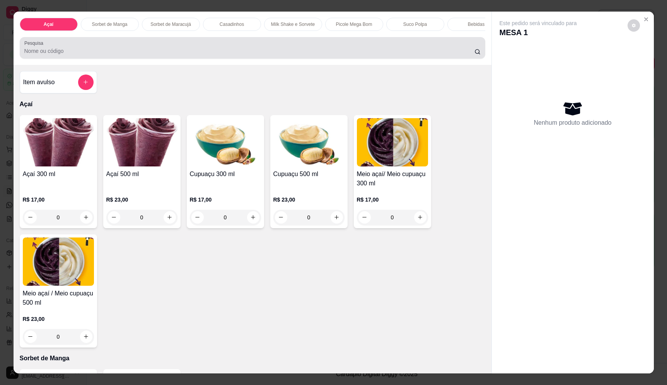
click at [122, 55] on input "Pesquisa" at bounding box center [249, 51] width 450 height 8
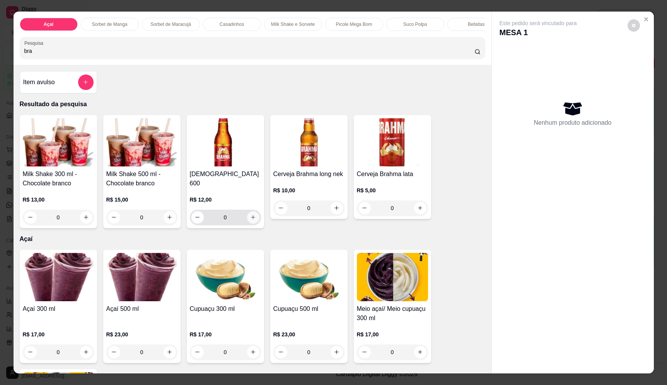
type input "bra"
click at [251, 215] on icon "increase-product-quantity" at bounding box center [253, 218] width 6 height 6
type input "1"
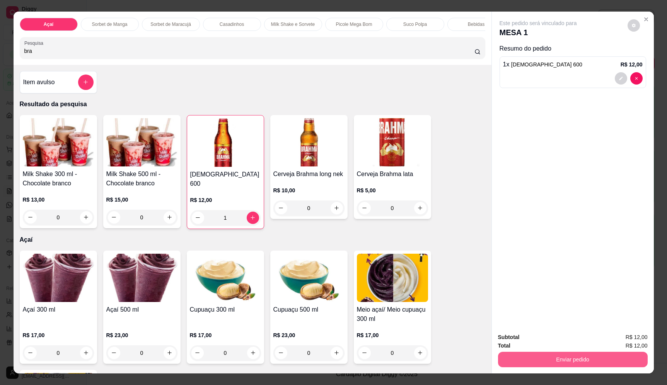
click at [590, 354] on button "Enviar pedido" at bounding box center [573, 359] width 150 height 15
click at [625, 339] on button "Enviar pedido" at bounding box center [627, 341] width 44 height 15
